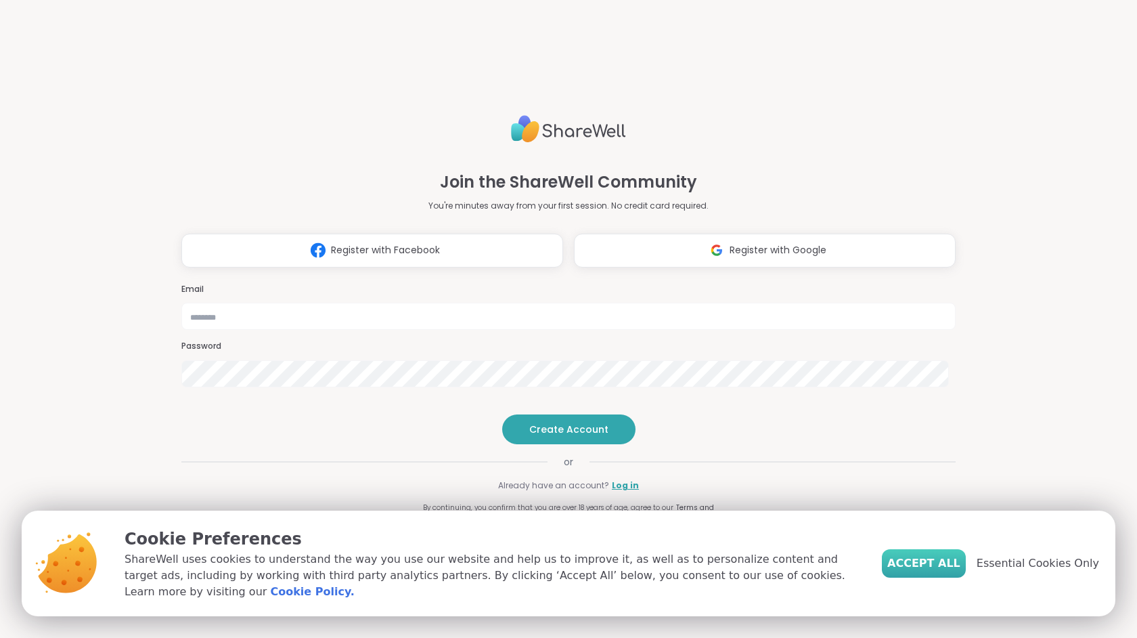
click at [938, 571] on span "Accept All" at bounding box center [924, 563] width 73 height 16
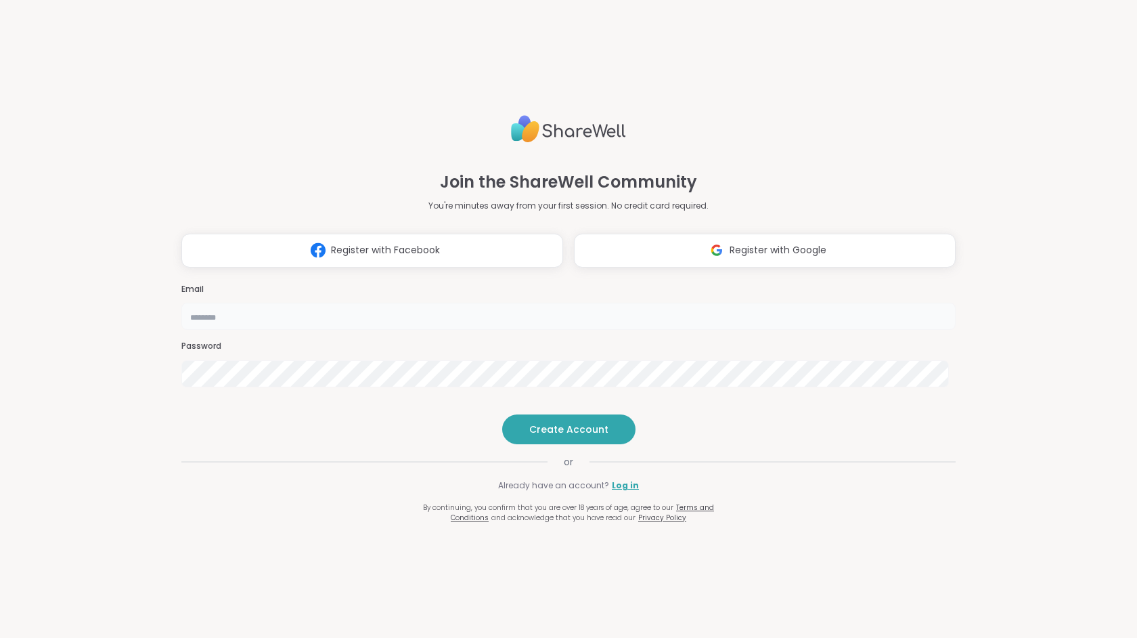
click at [573, 303] on input "email" at bounding box center [568, 316] width 774 height 27
type input "**********"
click at [561, 436] on span "Create Account" at bounding box center [568, 429] width 79 height 14
